Goal: Task Accomplishment & Management: Manage account settings

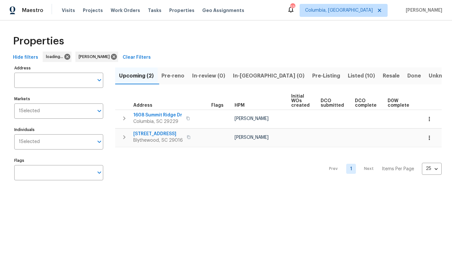
click at [348, 75] on span "Listed (10)" at bounding box center [361, 75] width 27 height 9
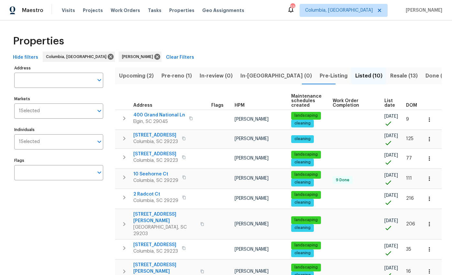
click at [409, 104] on span "DOM" at bounding box center [411, 105] width 11 height 5
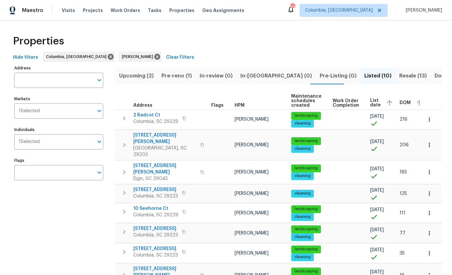
click at [400, 101] on span "DOM" at bounding box center [405, 102] width 11 height 5
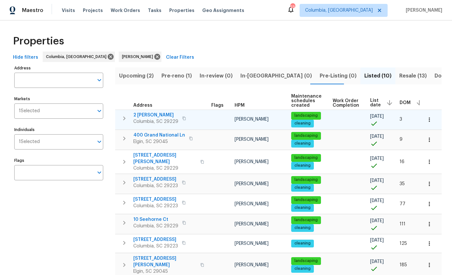
click at [147, 114] on span "2 Alelia Ct" at bounding box center [155, 115] width 45 height 6
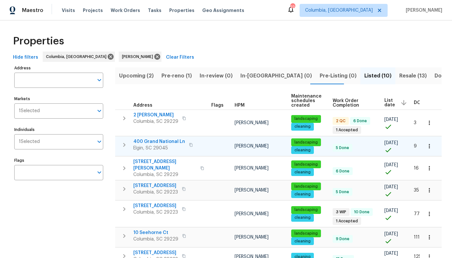
click at [175, 142] on span "400 Grand National Ln" at bounding box center [159, 141] width 52 height 6
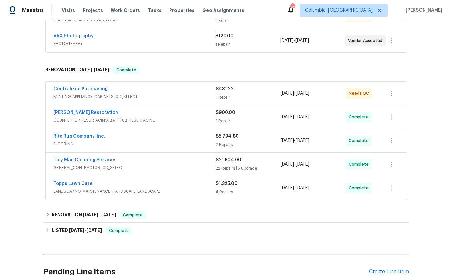
scroll to position [83, 0]
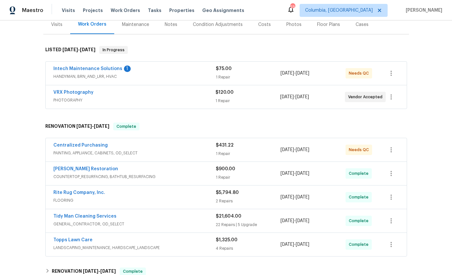
click at [97, 76] on span "HANDYMAN, BRN_AND_LRR, HVAC" at bounding box center [134, 76] width 163 height 6
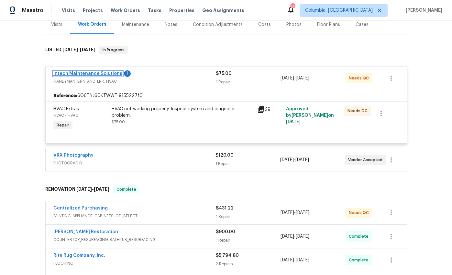
click at [101, 73] on link "Intech Maintenance Solutions" at bounding box center [87, 73] width 69 height 5
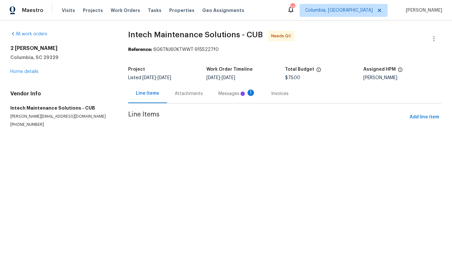
click at [232, 95] on div "Messages 1" at bounding box center [237, 93] width 37 height 6
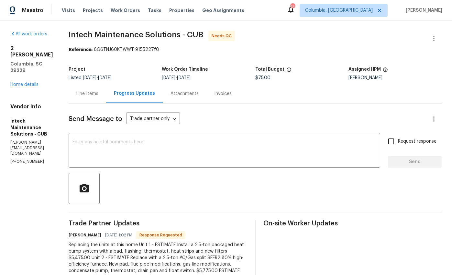
scroll to position [35, 0]
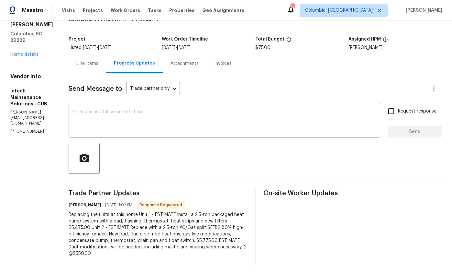
click at [251, 123] on textarea at bounding box center [225, 120] width 304 height 23
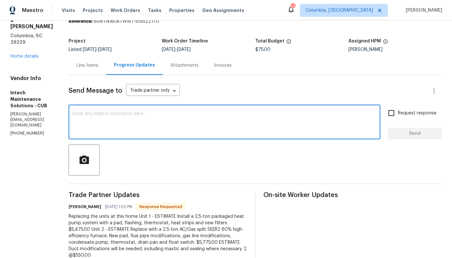
scroll to position [52, 0]
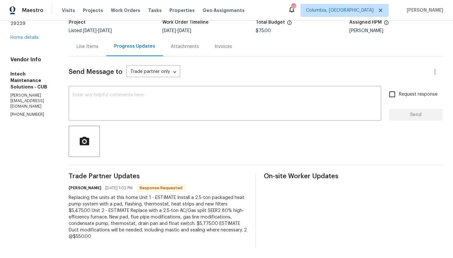
drag, startPoint x: 78, startPoint y: 220, endPoint x: 94, endPoint y: 220, distance: 15.9
click at [94, 220] on div "Replacing the units at this home Unit 1 - ESTIMATE Install a 2.5-ton packaged h…" at bounding box center [158, 216] width 179 height 45
drag, startPoint x: 78, startPoint y: 219, endPoint x: 102, endPoint y: 218, distance: 23.3
click at [102, 218] on div "Replacing the units at this home Unit 1 - ESTIMATE Install a 2.5-ton packaged h…" at bounding box center [158, 216] width 179 height 45
click at [113, 226] on div "Replacing the units at this home Unit 1 - ESTIMATE Install a 2.5-ton packaged h…" at bounding box center [158, 216] width 179 height 45
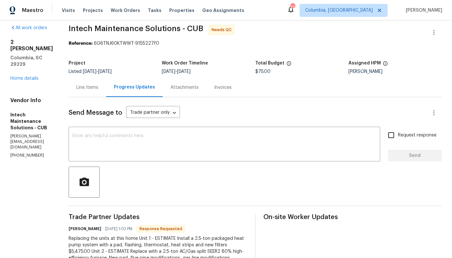
scroll to position [0, 0]
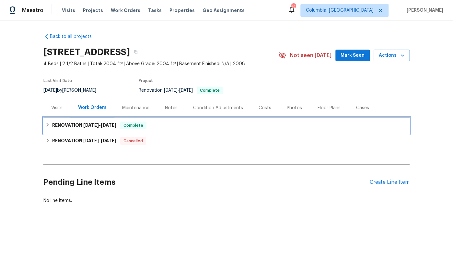
click at [62, 125] on h6 "RENOVATION 7/29/25 - 8/11/25" at bounding box center [84, 125] width 64 height 8
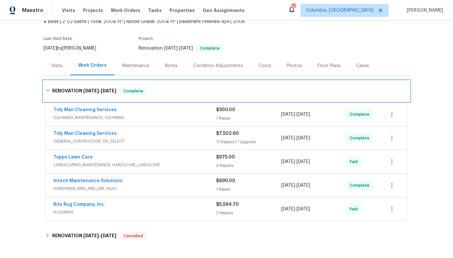
scroll to position [49, 0]
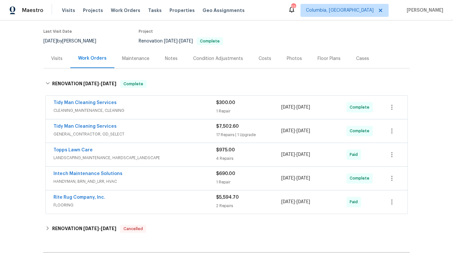
click at [52, 58] on div "Visits" at bounding box center [56, 58] width 11 height 6
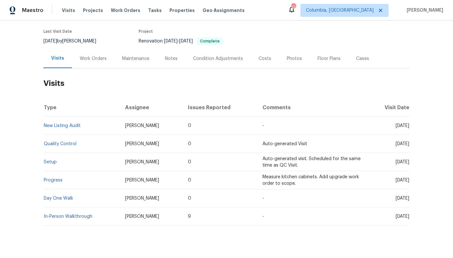
click at [83, 60] on div "Work Orders" at bounding box center [93, 58] width 27 height 6
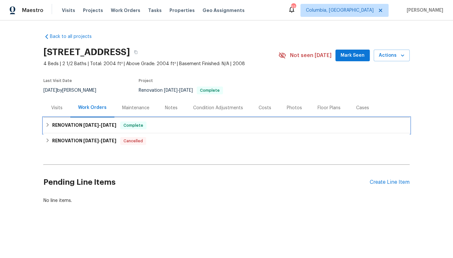
click at [99, 124] on span "7/29/25 - 8/11/25" at bounding box center [99, 125] width 33 height 5
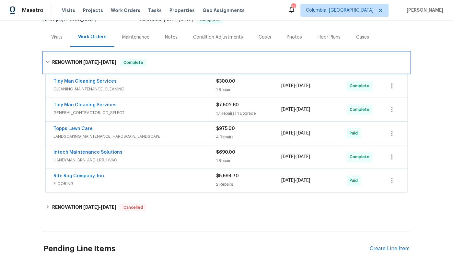
scroll to position [80, 0]
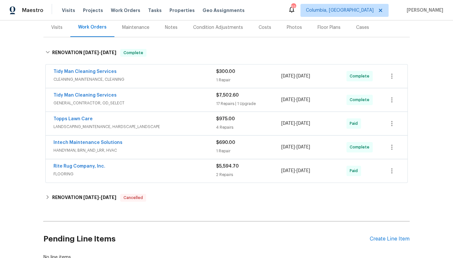
click at [155, 102] on span "GENERAL_CONTRACTOR, OD_SELECT" at bounding box center [134, 103] width 163 height 6
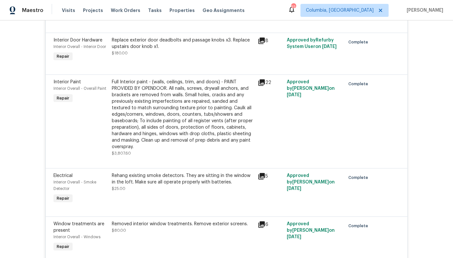
scroll to position [702, 0]
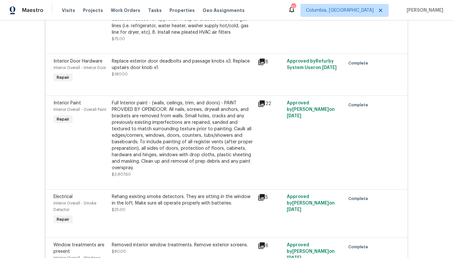
click at [146, 137] on div "Full Interior paint - (walls, ceilings, trim, and doors) - PAINT PROVIDED BY OP…" at bounding box center [183, 135] width 142 height 71
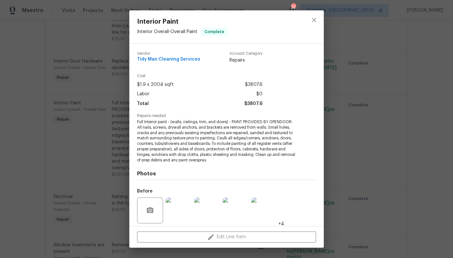
click at [337, 122] on div "Interior Paint Interior Overall - Overall Paint Complete Vendor Tidy Man Cleani…" at bounding box center [226, 129] width 453 height 258
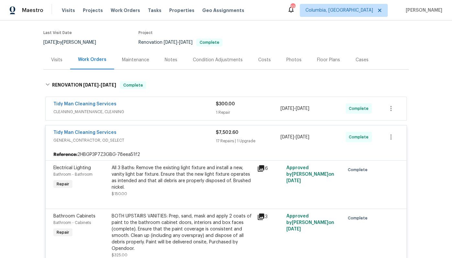
scroll to position [0, 0]
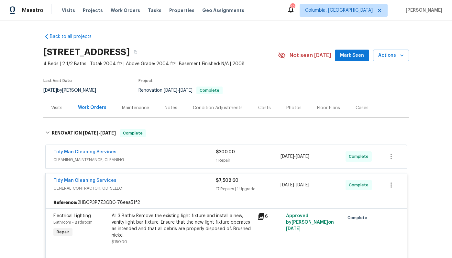
click at [134, 180] on div "Tidy Man Cleaning Services" at bounding box center [134, 181] width 163 height 8
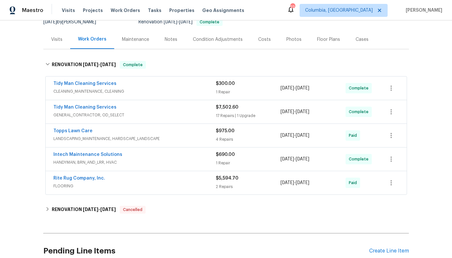
scroll to position [73, 0]
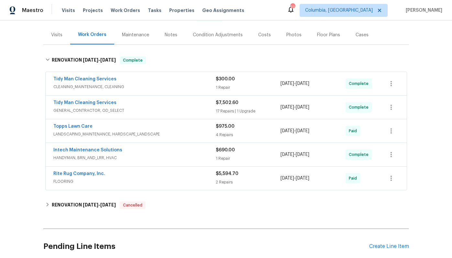
click at [135, 180] on span "FLOORING" at bounding box center [134, 181] width 163 height 6
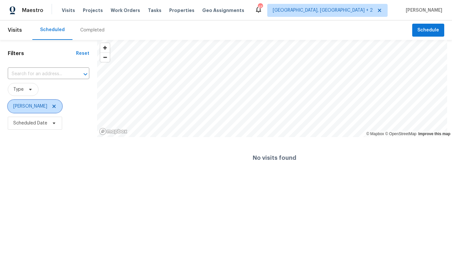
click at [52, 107] on icon at bounding box center [53, 106] width 3 height 3
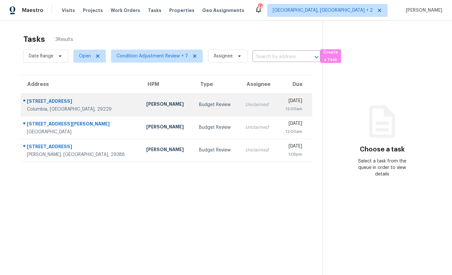
click at [64, 106] on div "Columbia, [GEOGRAPHIC_DATA], 29229" at bounding box center [81, 109] width 109 height 6
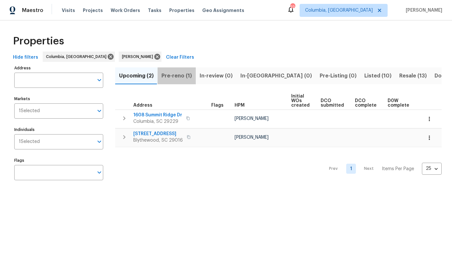
click at [177, 74] on span "Pre-reno (1)" at bounding box center [177, 75] width 30 height 9
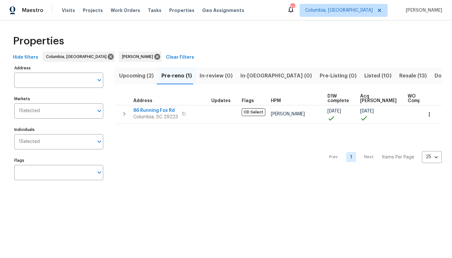
click at [141, 73] on span "Upcoming (2)" at bounding box center [136, 75] width 35 height 9
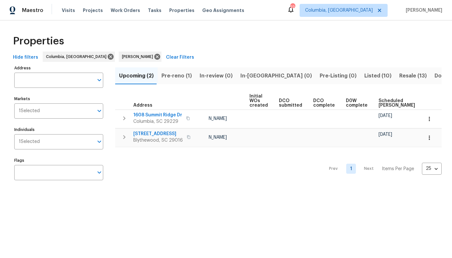
scroll to position [0, 56]
